Goal: Task Accomplishment & Management: Complete application form

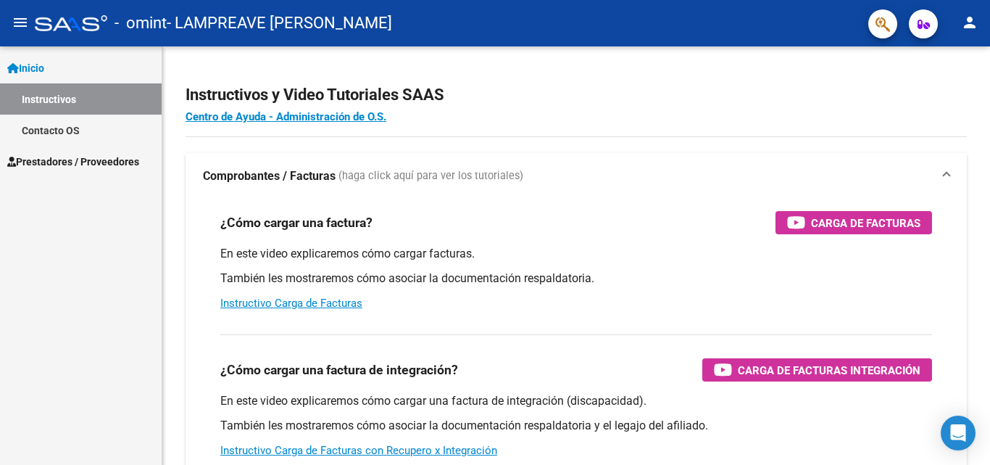
click at [90, 156] on span "Prestadores / Proveedores" at bounding box center [73, 162] width 132 height 16
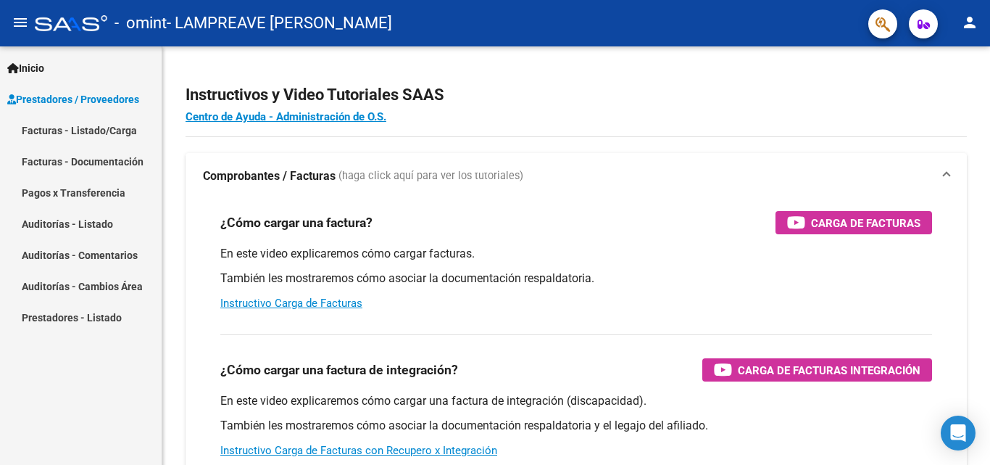
click at [104, 132] on link "Facturas - Listado/Carga" at bounding box center [81, 130] width 162 height 31
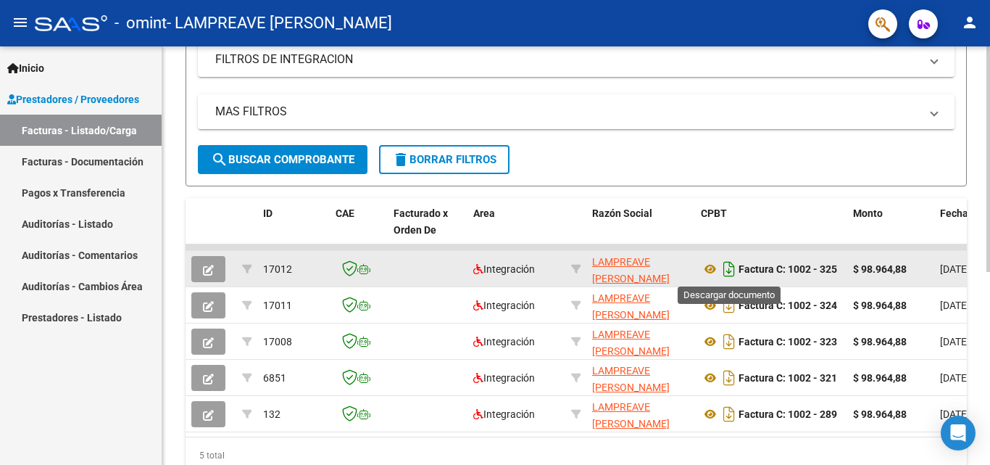
click at [729, 265] on icon "Descargar documento" at bounding box center [729, 268] width 19 height 23
click at [724, 267] on icon "Descargar documento" at bounding box center [729, 268] width 19 height 23
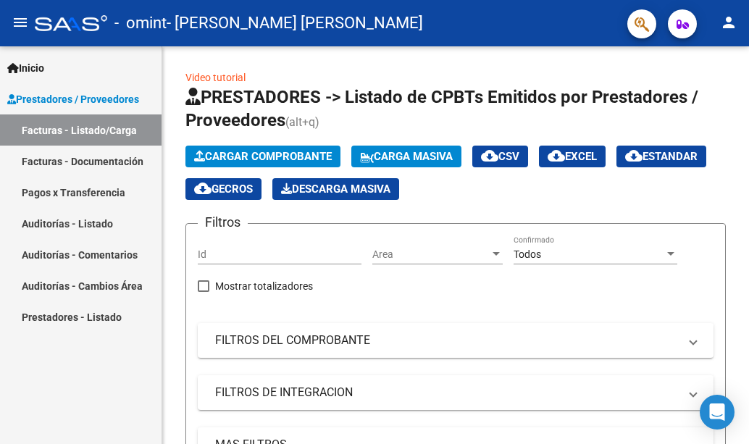
click at [260, 154] on div "Cargar Comprobante Carga Masiva cloud_download CSV cloud_download EXCEL cloud_d…" at bounding box center [456, 173] width 541 height 54
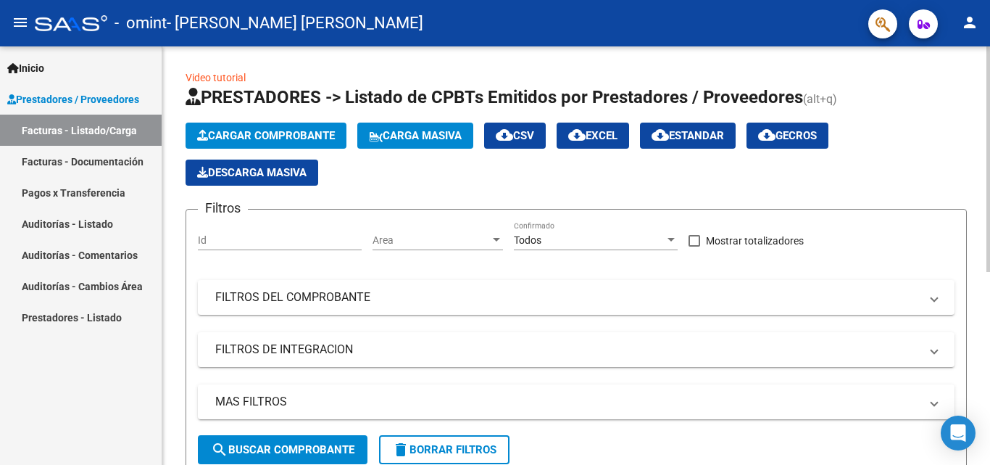
click at [204, 137] on icon "button" at bounding box center [202, 135] width 11 height 11
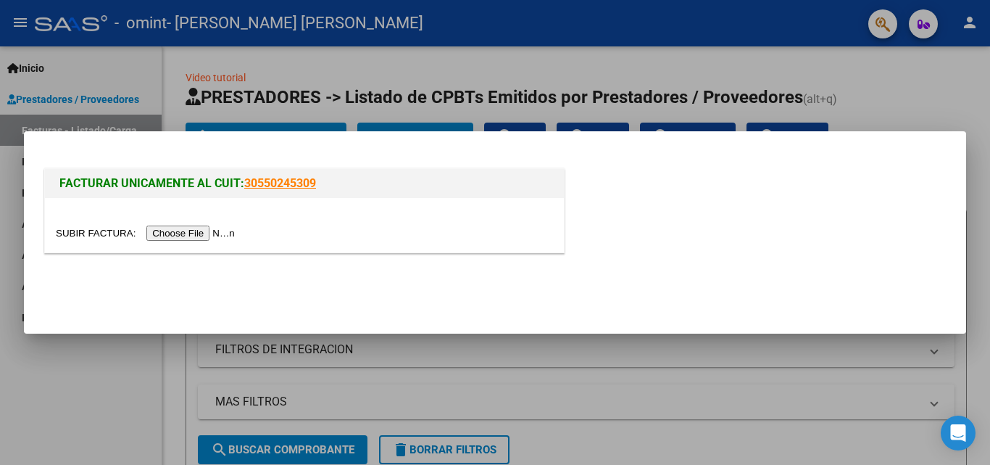
click at [215, 230] on input "file" at bounding box center [147, 232] width 183 height 15
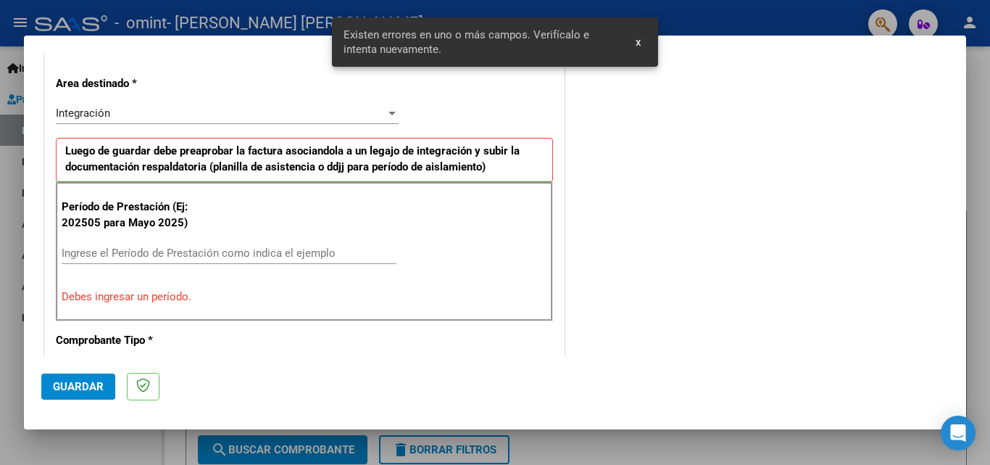
scroll to position [327, 0]
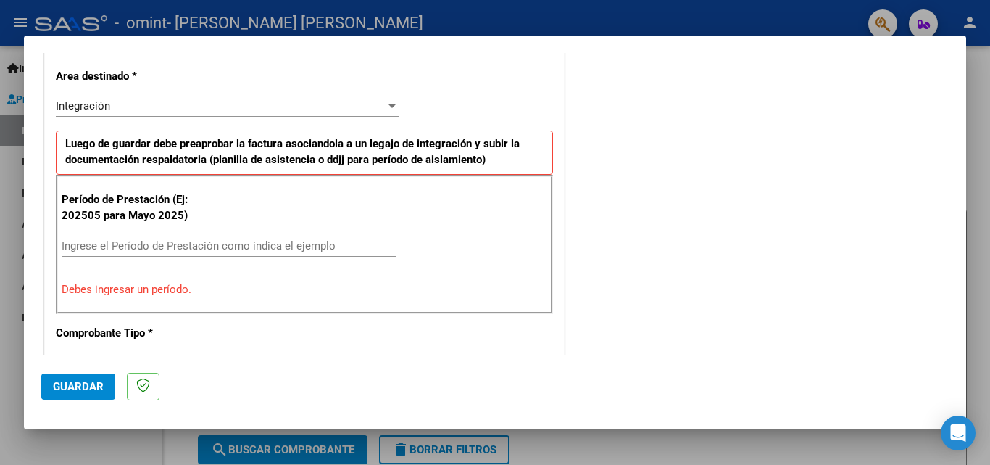
click at [87, 245] on input "Ingrese el Período de Prestación como indica el ejemplo" at bounding box center [229, 245] width 335 height 13
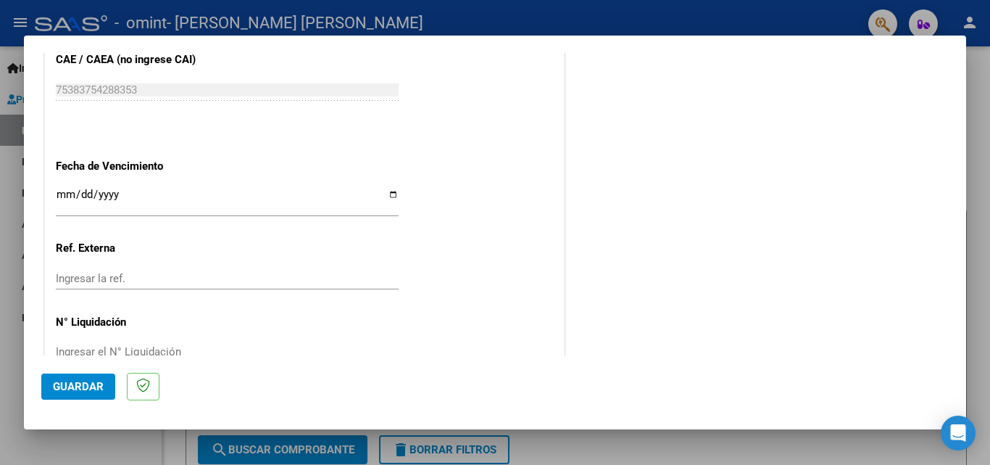
scroll to position [973, 0]
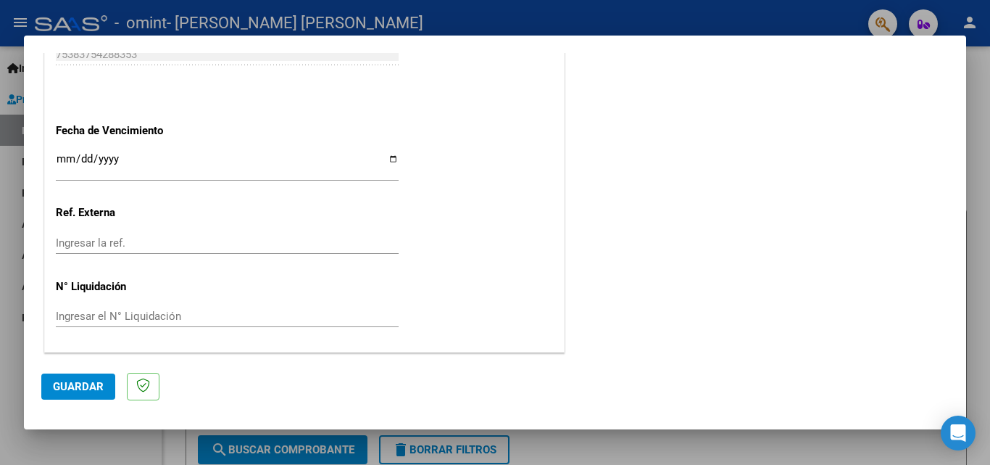
type input "202508"
click at [85, 391] on span "Guardar" at bounding box center [78, 386] width 51 height 13
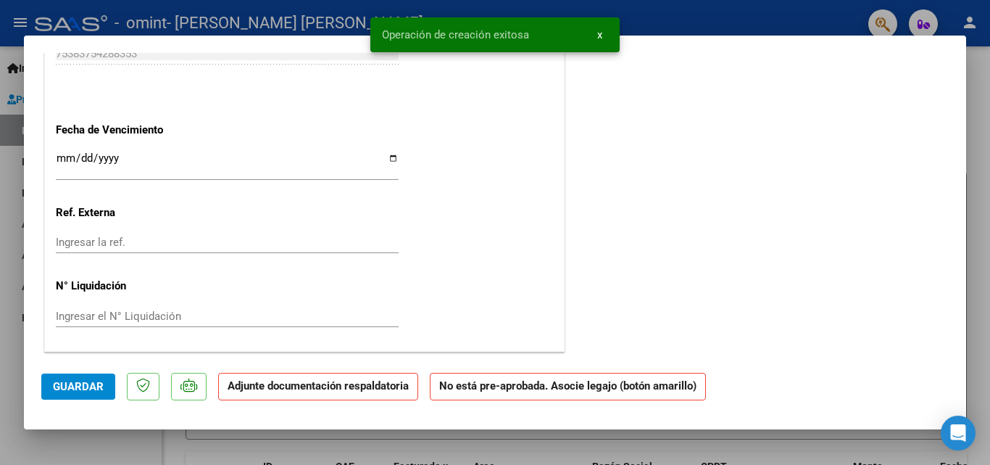
scroll to position [0, 0]
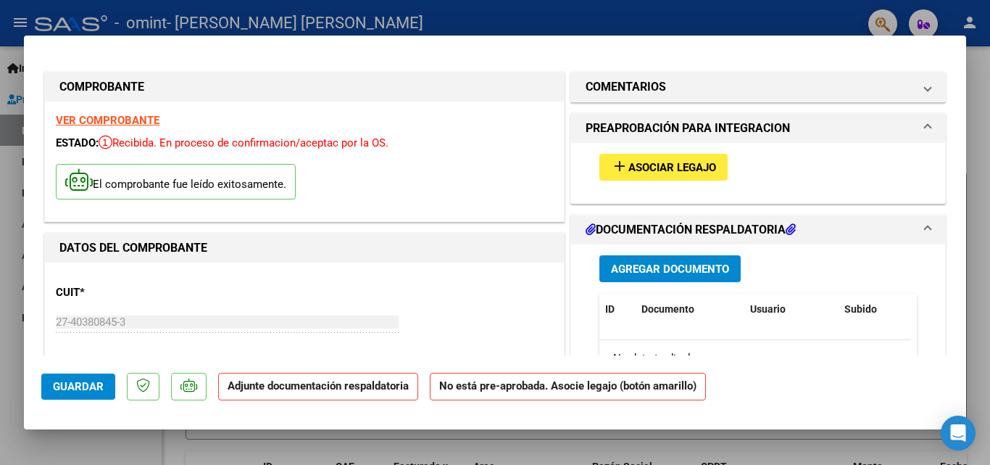
click at [706, 270] on span "Agregar Documento" at bounding box center [670, 268] width 118 height 13
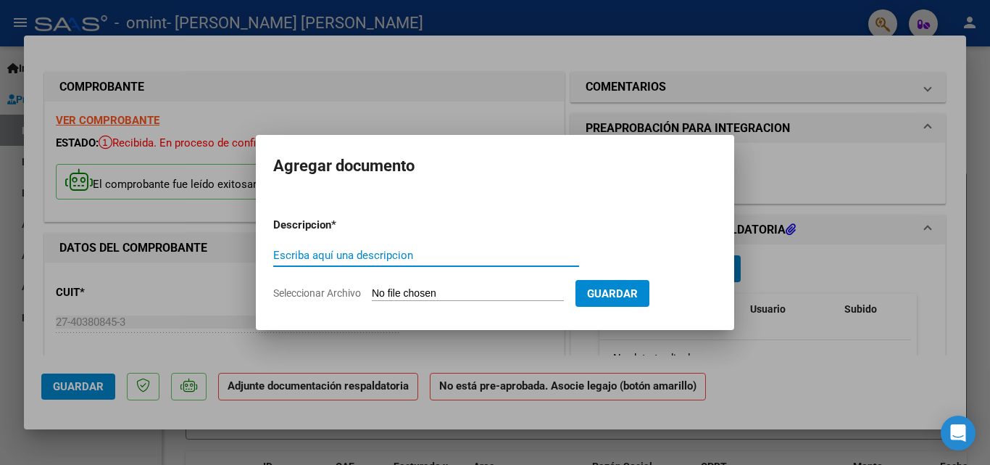
click at [346, 254] on input "Escriba aquí una descripcion" at bounding box center [426, 255] width 306 height 13
click at [352, 259] on input "Asistencia agostto Barzaola" at bounding box center [426, 255] width 306 height 13
click at [355, 257] on input "Asistencia agostto Barzaola" at bounding box center [426, 255] width 306 height 13
type input "Asistencia agosto Barzaola"
click at [458, 296] on input "Seleccionar Archivo" at bounding box center [468, 294] width 192 height 14
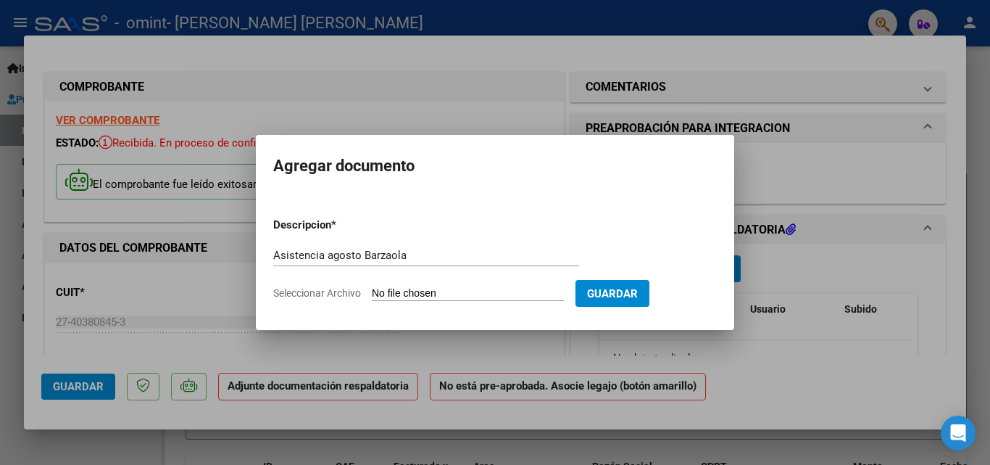
type input "C:\fakepath\Barzola agosto.pdf"
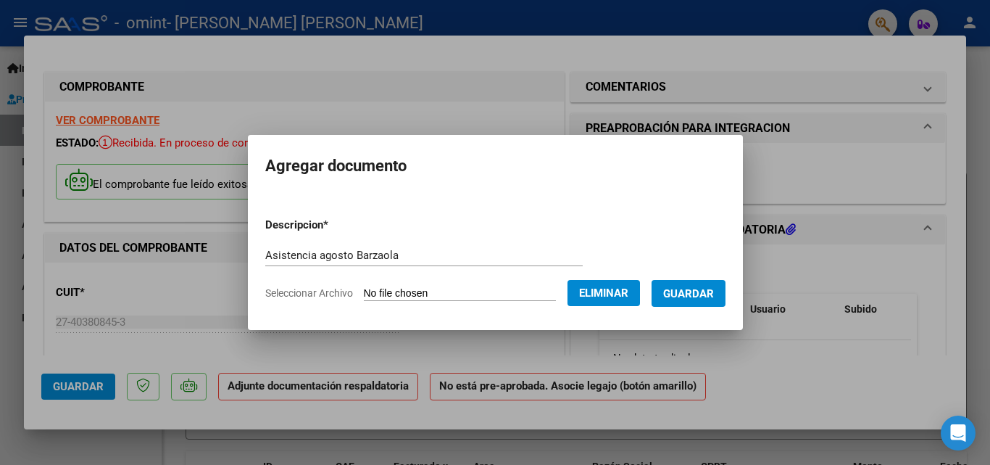
click at [681, 291] on span "Guardar" at bounding box center [688, 293] width 51 height 13
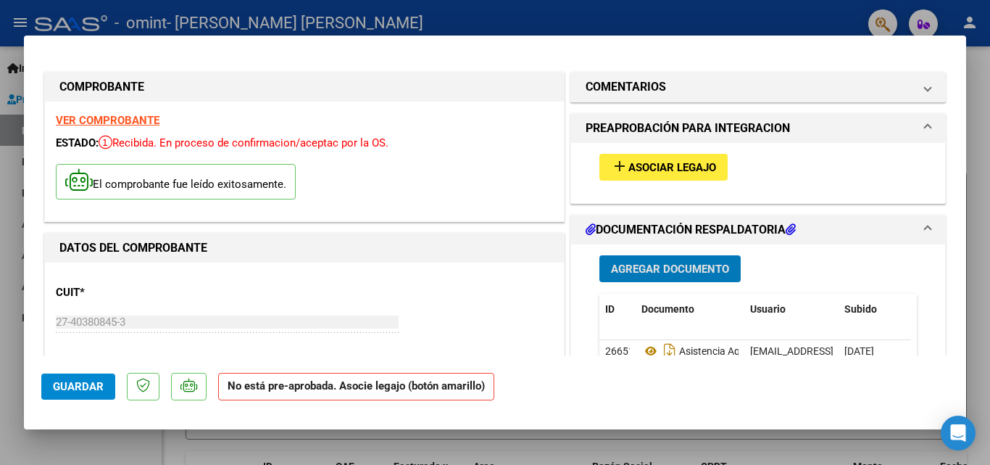
click at [92, 385] on span "Guardar" at bounding box center [78, 386] width 51 height 13
click at [83, 385] on span "Guardar" at bounding box center [78, 386] width 51 height 13
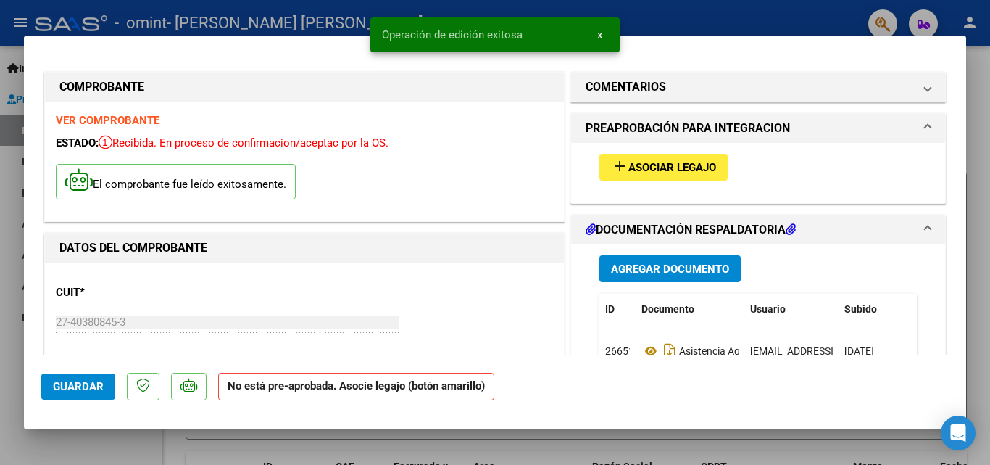
scroll to position [362, 0]
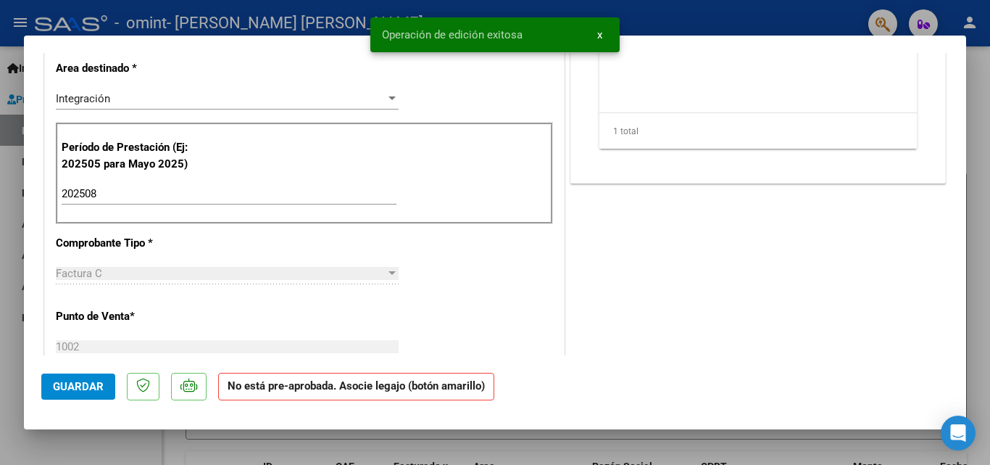
click at [975, 220] on div at bounding box center [495, 232] width 990 height 465
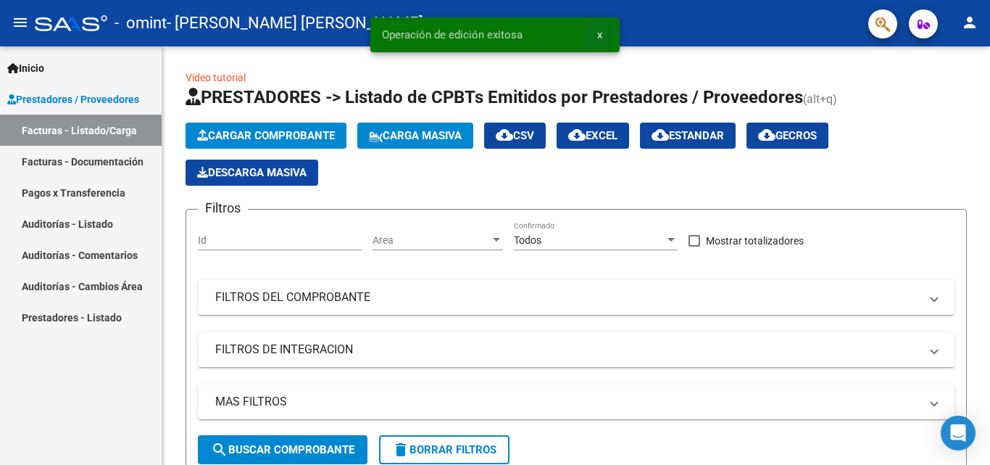
click at [597, 39] on span "x" at bounding box center [599, 34] width 5 height 13
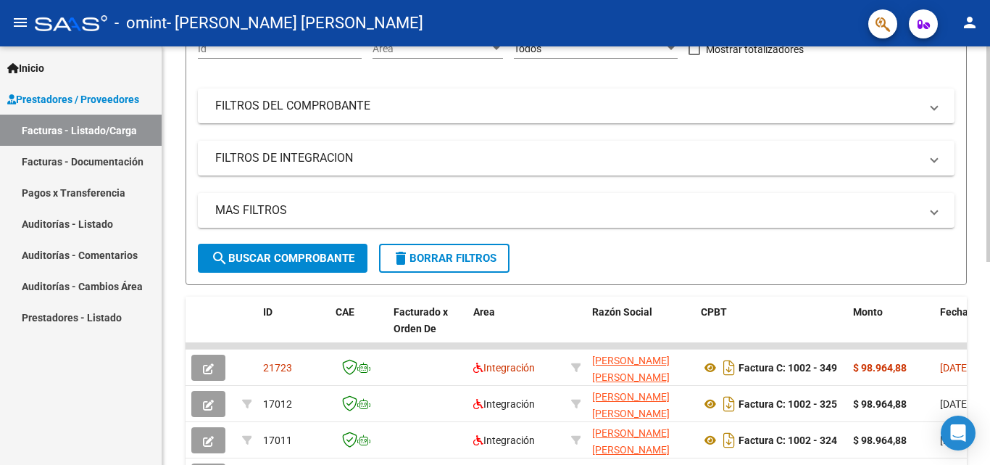
scroll to position [321, 0]
